Goal: Information Seeking & Learning: Learn about a topic

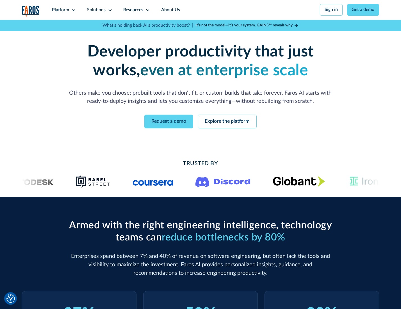
click at [73, 10] on icon at bounding box center [73, 10] width 4 height 4
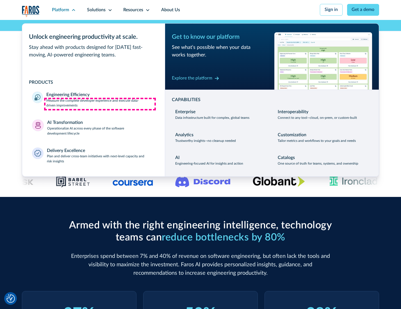
click at [100, 104] on p "Measure the complete developer experience and execute data-driven improvements" at bounding box center [100, 103] width 108 height 10
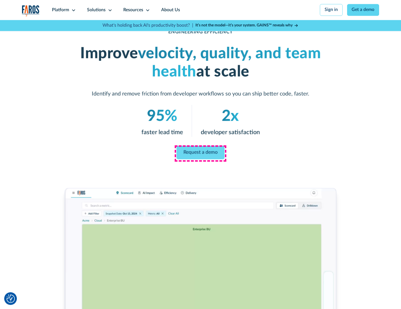
click at [200, 153] on link "Request a demo" at bounding box center [200, 152] width 48 height 13
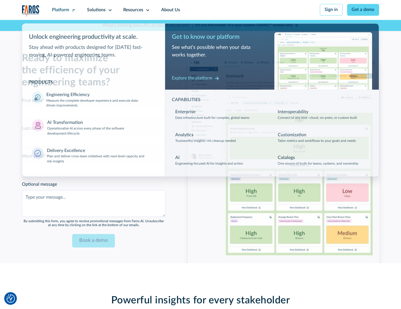
scroll to position [1221, 0]
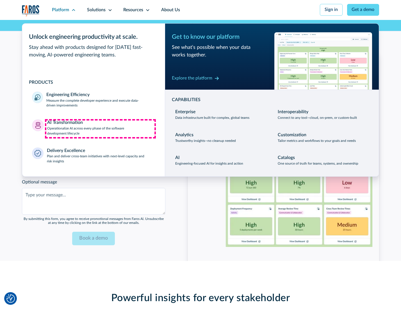
click at [100, 129] on p "Operationalize AI across every phase of the software development lifecycle" at bounding box center [101, 131] width 108 height 10
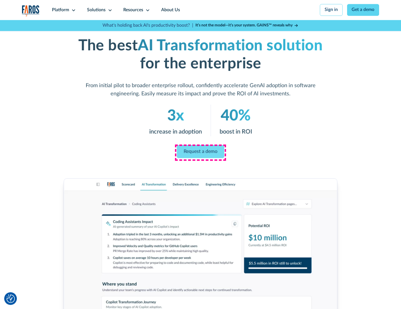
click at [200, 152] on link "Request a demo" at bounding box center [200, 151] width 47 height 13
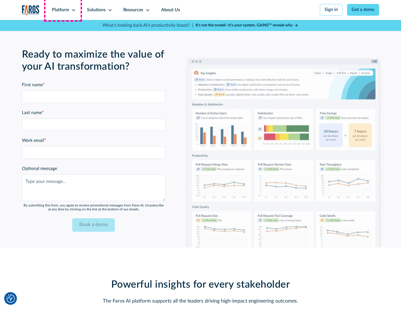
click at [63, 10] on div "Platform" at bounding box center [60, 10] width 17 height 7
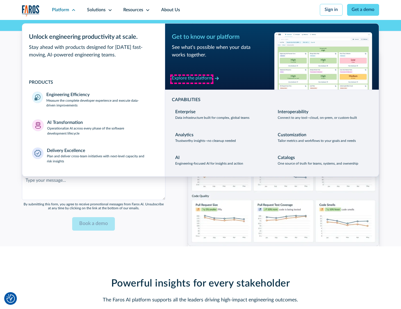
click at [192, 79] on div "Explore the platform" at bounding box center [192, 78] width 40 height 7
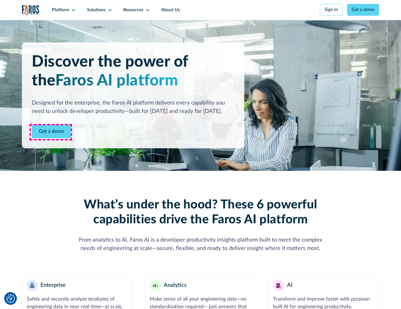
click at [51, 132] on link "Get a demo" at bounding box center [51, 132] width 39 height 14
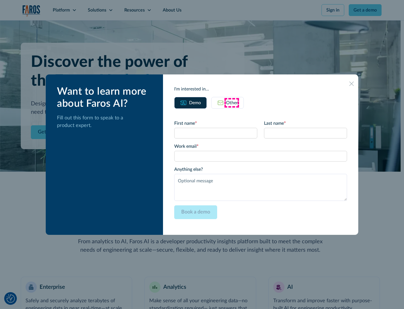
click at [232, 102] on div "Other" at bounding box center [232, 102] width 12 height 7
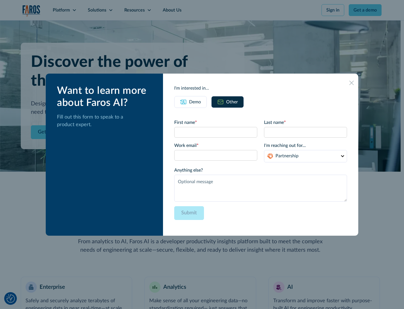
click at [194, 102] on div "Demo" at bounding box center [195, 101] width 12 height 7
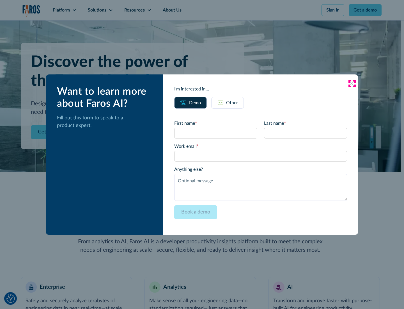
click at [352, 83] on icon at bounding box center [351, 83] width 4 height 4
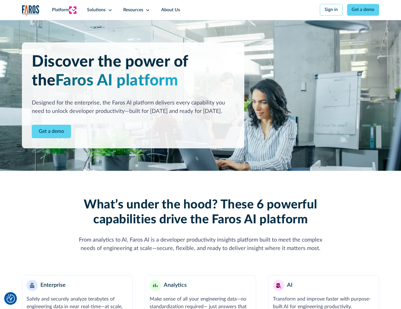
click at [73, 10] on icon at bounding box center [73, 10] width 4 height 4
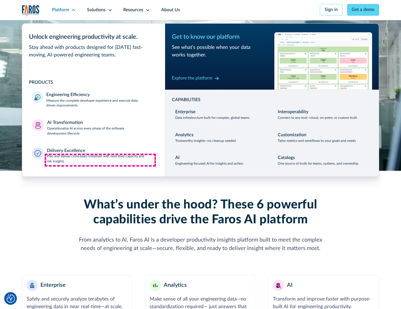
click at [100, 160] on p "Plan and deliver cross-team initiatives with next-level capacity and risk insig…" at bounding box center [101, 159] width 108 height 10
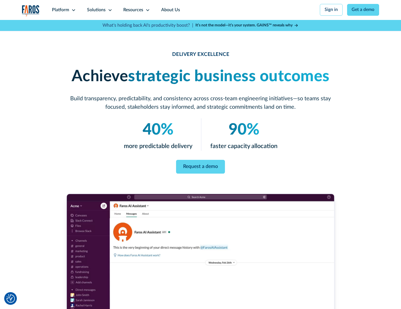
click at [109, 10] on icon at bounding box center [110, 10] width 4 height 4
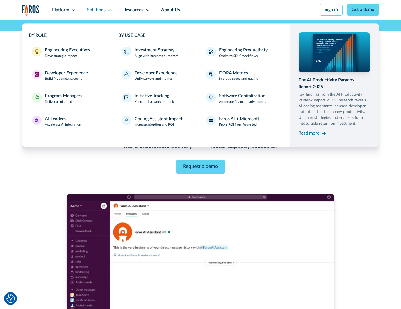
click at [66, 53] on div "Engineering Executives" at bounding box center [67, 50] width 45 height 7
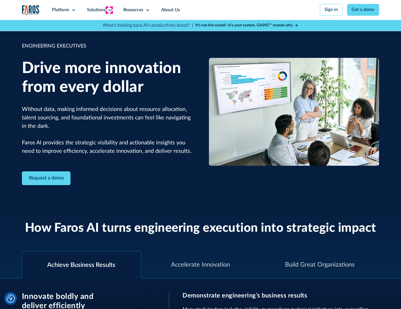
click at [109, 10] on icon at bounding box center [110, 10] width 4 height 4
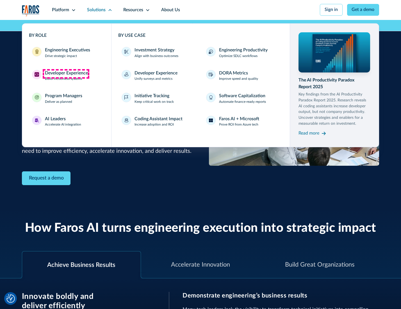
click at [66, 74] on div "Developer Experience" at bounding box center [66, 73] width 43 height 7
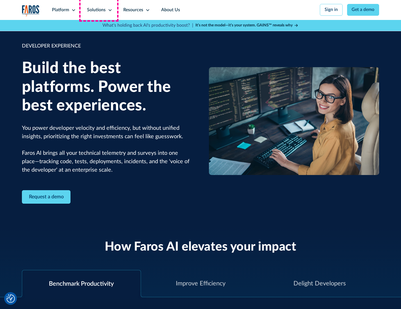
click at [99, 10] on div "Solutions" at bounding box center [96, 10] width 19 height 7
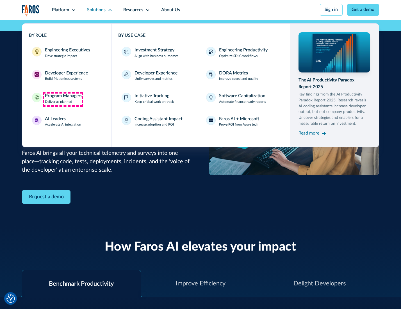
click at [63, 99] on div "Program Managers" at bounding box center [63, 96] width 37 height 7
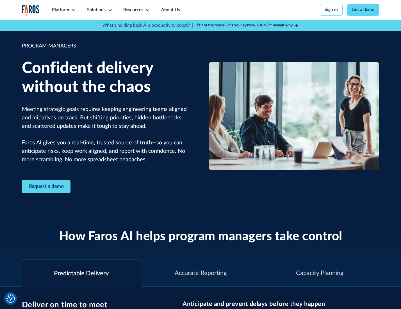
click at [109, 10] on icon at bounding box center [110, 10] width 4 height 4
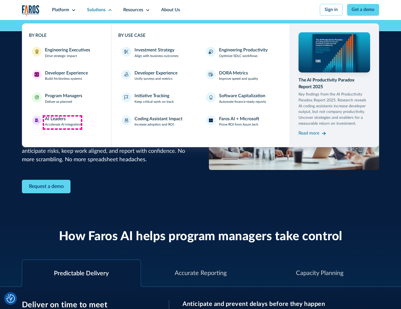
click at [62, 122] on div "AI Leaders" at bounding box center [55, 119] width 21 height 7
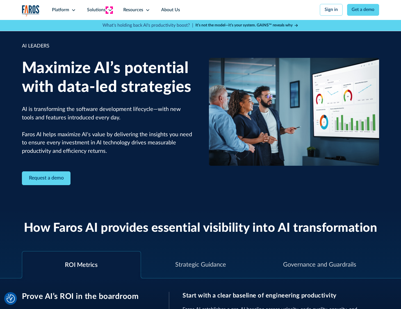
click at [109, 10] on icon at bounding box center [110, 10] width 4 height 4
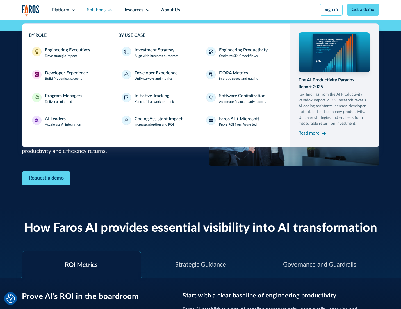
click at [154, 51] on div "Investment Strategy" at bounding box center [154, 50] width 40 height 7
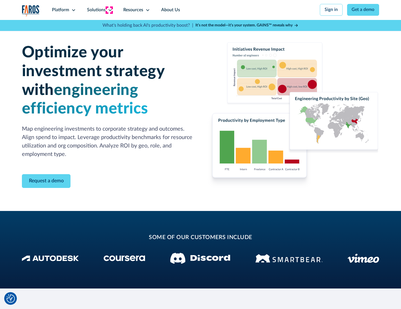
click at [109, 10] on icon at bounding box center [110, 10] width 4 height 4
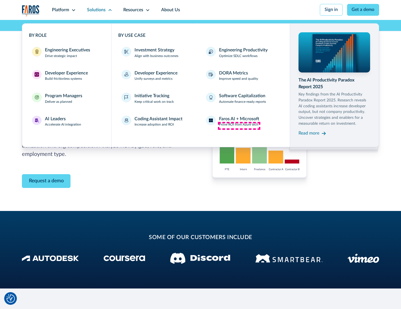
click at [239, 125] on p "Prove ROI from Azure tech" at bounding box center [238, 124] width 39 height 5
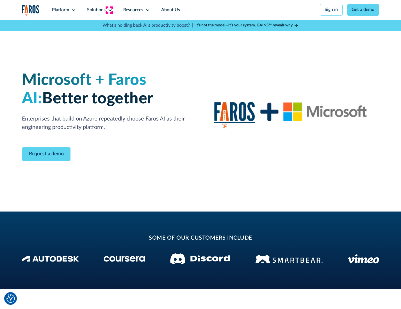
click at [109, 10] on icon at bounding box center [110, 10] width 4 height 4
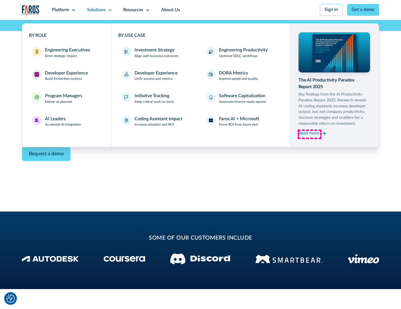
click at [309, 134] on div "Read more" at bounding box center [308, 133] width 21 height 7
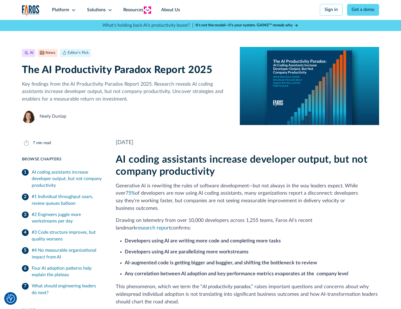
click at [147, 10] on icon at bounding box center [147, 10] width 4 height 4
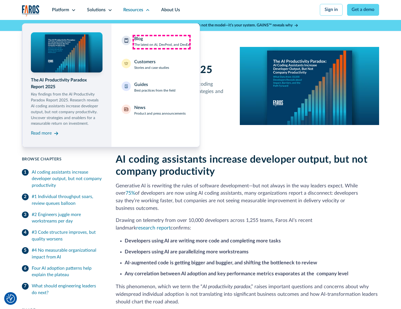
click at [161, 42] on div "Blog The latest on AI, DevProd, and DevEx" at bounding box center [161, 42] width 55 height 12
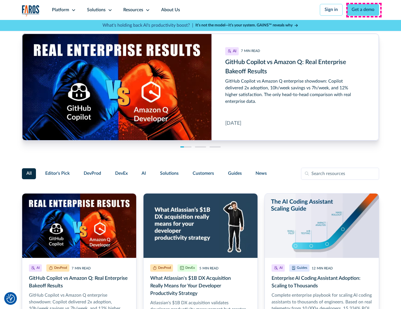
click at [363, 10] on link "Get a demo" at bounding box center [363, 10] width 32 height 12
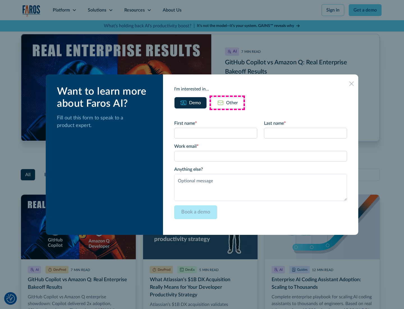
click at [227, 102] on div "Other" at bounding box center [232, 102] width 12 height 7
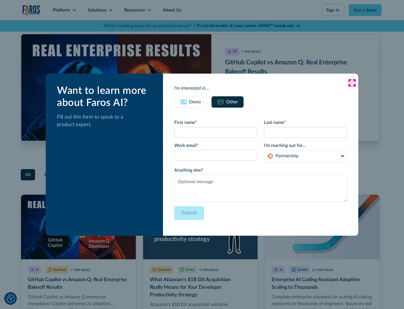
click at [352, 82] on icon at bounding box center [351, 83] width 4 height 4
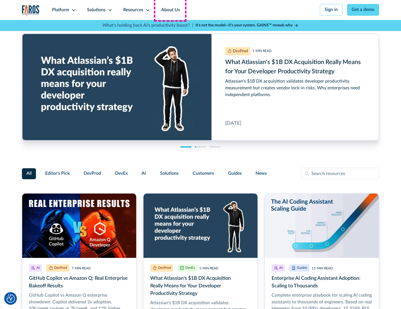
click at [170, 10] on link "About Us" at bounding box center [170, 10] width 30 height 20
